Goal: Transaction & Acquisition: Purchase product/service

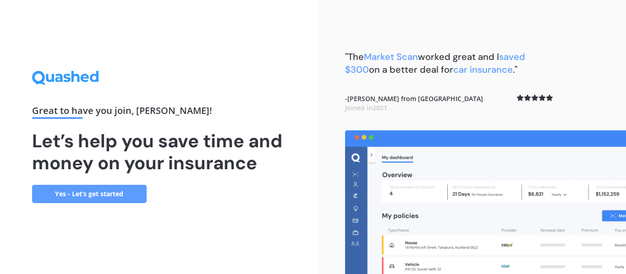
click at [108, 195] on link "Yes - Let’s get started" at bounding box center [89, 194] width 115 height 18
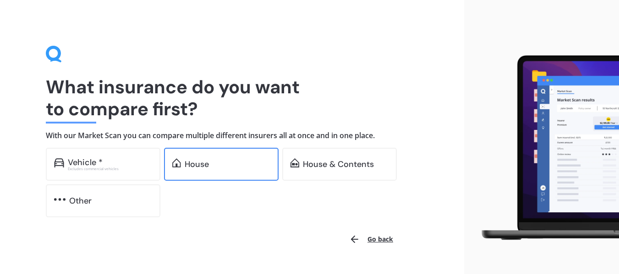
click at [197, 166] on div "House" at bounding box center [197, 164] width 24 height 9
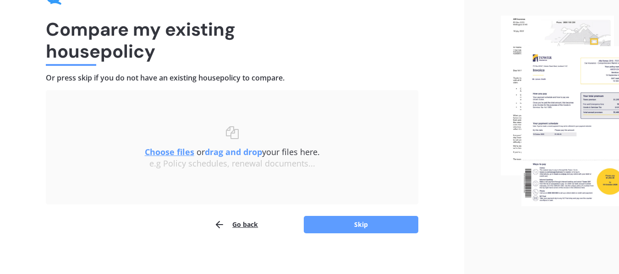
scroll to position [63, 0]
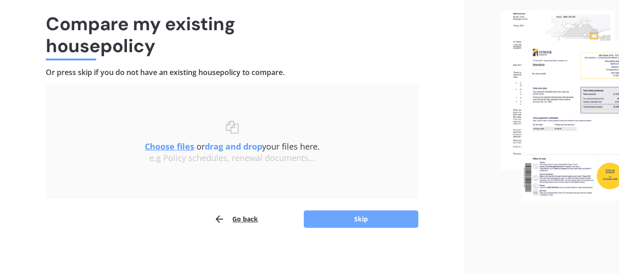
click at [337, 219] on button "Skip" at bounding box center [361, 219] width 115 height 17
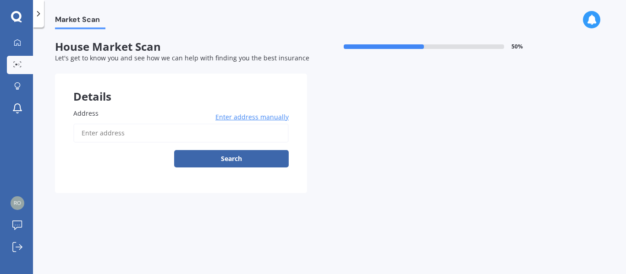
click at [83, 132] on input "Address" at bounding box center [180, 133] width 215 height 19
type input "[STREET_ADDRESS][PERSON_NAME]"
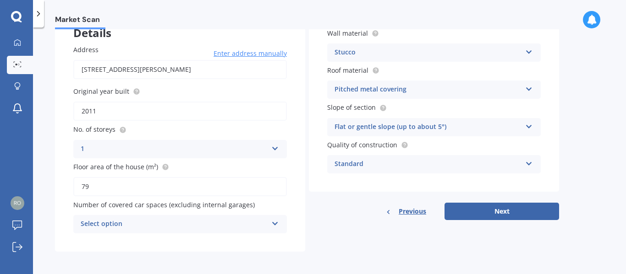
scroll to position [65, 0]
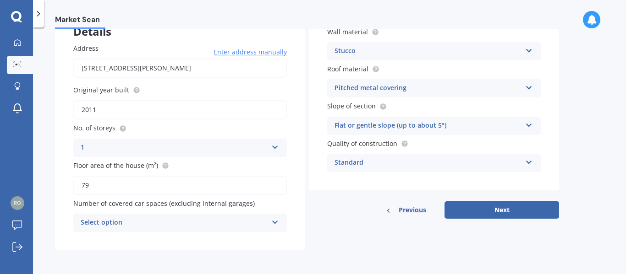
click at [276, 222] on icon at bounding box center [275, 221] width 8 height 6
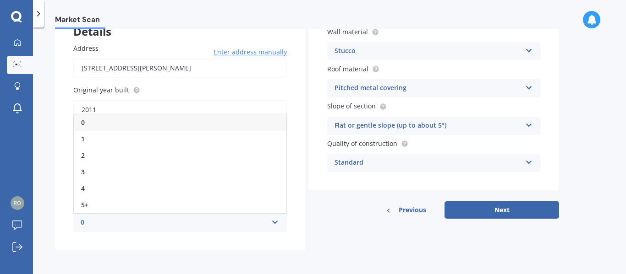
click at [85, 220] on div "0" at bounding box center [174, 223] width 187 height 11
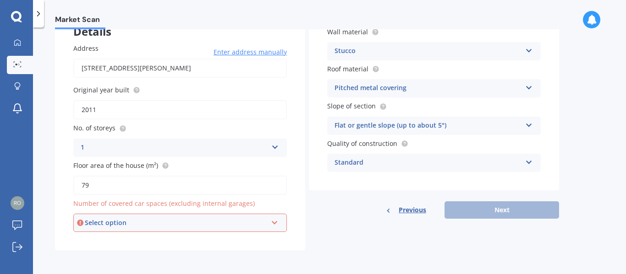
click at [277, 223] on icon at bounding box center [275, 221] width 8 height 6
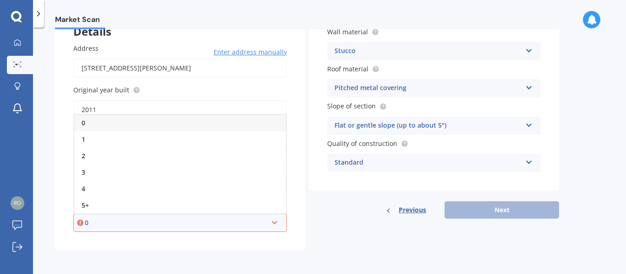
click at [77, 222] on div "0 0 1 2 3 4 5+" at bounding box center [179, 223] width 213 height 18
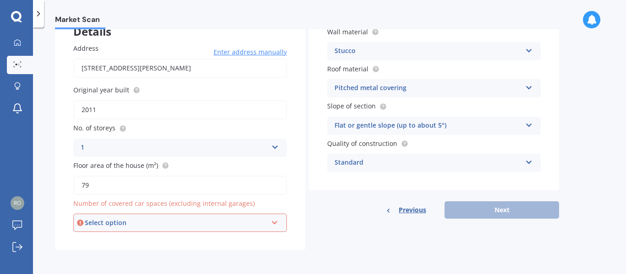
click at [274, 224] on icon at bounding box center [275, 221] width 8 height 6
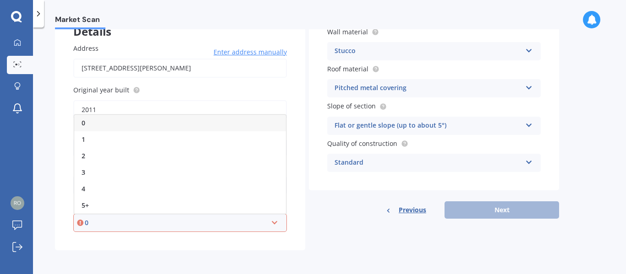
click at [83, 123] on span "0" at bounding box center [84, 123] width 4 height 9
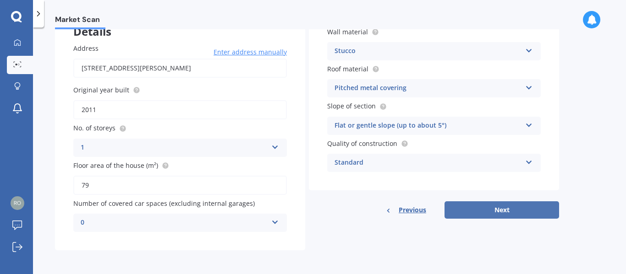
click at [506, 209] on button "Next" at bounding box center [501, 210] width 115 height 17
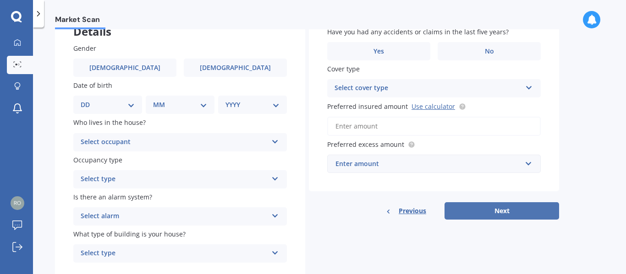
scroll to position [0, 0]
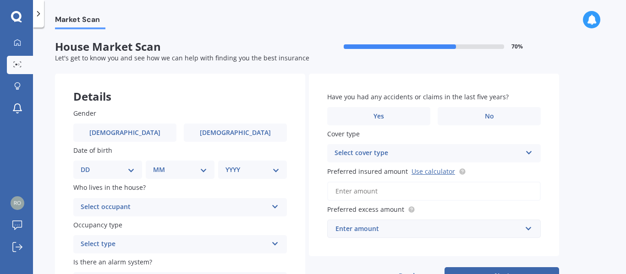
click at [87, 170] on select "DD 01 02 03 04 05 06 07 08 09 10 11 12 13 14 15 16 17 18 19 20 21 22 23 24 25 2…" at bounding box center [108, 170] width 54 height 10
click at [88, 165] on select "DD 01 02 03 04 05 06 07 08 09 10 11 12 13 14 15 16 17 18 19 20 21 22 23 24 25 2…" at bounding box center [108, 170] width 54 height 10
click at [136, 171] on select "DD 01 02 03 04 05 06 07 08 09 10 11 12 13 14 15 16 17 18 19 20 21 22 23 24 25 2…" at bounding box center [113, 170] width 50 height 10
click at [88, 165] on select "DD 01 02 03 04 05 06 07 08 09 10 11 12 13 14 15 16 17 18 19 20 21 22 23 24 25 2…" at bounding box center [113, 170] width 50 height 10
click at [137, 169] on select "DD 01 02 03 04 05 06 07 08 09 10 11 12 13 14 15 16 17 18 19 20 21 22 23 24 25 2…" at bounding box center [113, 170] width 50 height 10
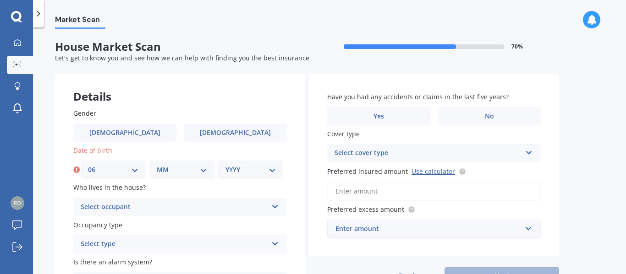
select select "09"
click at [88, 165] on select "DD 01 02 03 04 05 06 07 08 09 10 11 12 13 14 15 16 17 18 19 20 21 22 23 24 25 2…" at bounding box center [113, 170] width 50 height 10
click at [207, 171] on div "MM 01 02 03 04 05 06 07 08 09 10 11 12" at bounding box center [181, 170] width 65 height 18
click at [203, 170] on select "MM 01 02 03 04 05 06 07 08 09 10 11 12" at bounding box center [182, 170] width 50 height 10
select select "06"
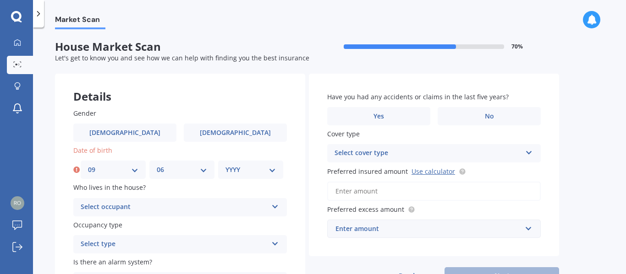
click at [157, 165] on select "MM 01 02 03 04 05 06 07 08 09 10 11 12" at bounding box center [182, 170] width 50 height 10
click at [271, 170] on select "YYYY 2009 2008 2007 2006 2005 2004 2003 2002 2001 2000 1999 1998 1997 1996 1995…" at bounding box center [250, 170] width 50 height 10
select select "1955"
click at [225, 165] on select "YYYY 2009 2008 2007 2006 2005 2004 2003 2002 2001 2000 1999 1998 1997 1996 1995…" at bounding box center [250, 170] width 50 height 10
click at [274, 206] on icon at bounding box center [275, 205] width 8 height 6
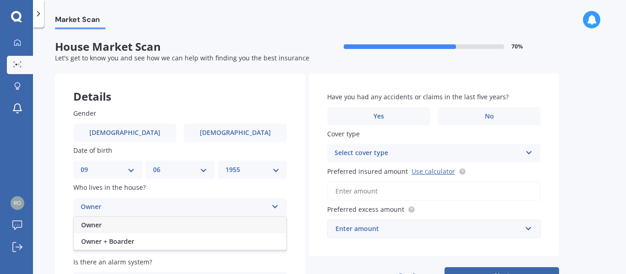
click at [108, 222] on div "Owner" at bounding box center [180, 225] width 213 height 16
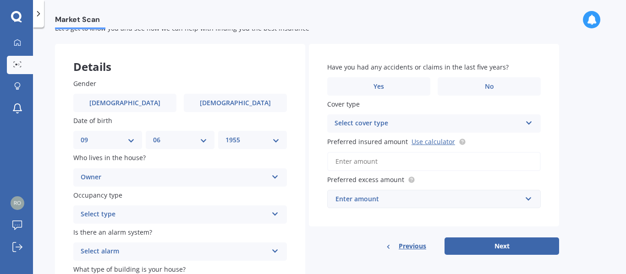
scroll to position [46, 0]
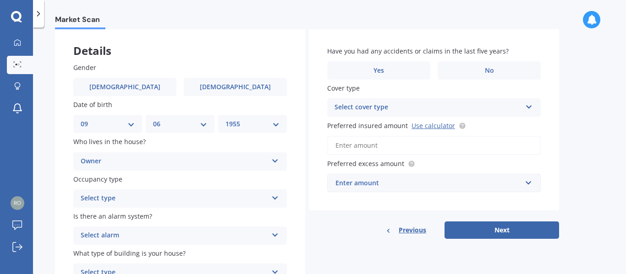
click at [273, 194] on icon at bounding box center [275, 196] width 8 height 6
click at [113, 219] on span "Permanent" at bounding box center [98, 216] width 35 height 9
click at [277, 233] on icon at bounding box center [275, 233] width 8 height 6
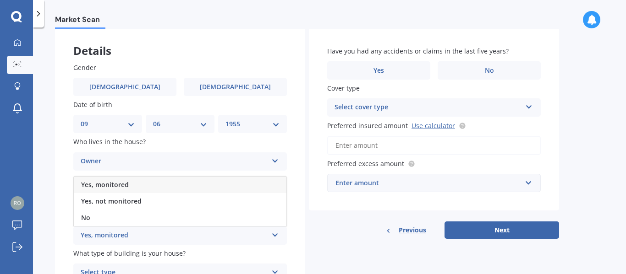
click at [120, 183] on span "Yes, monitored" at bounding box center [105, 184] width 48 height 9
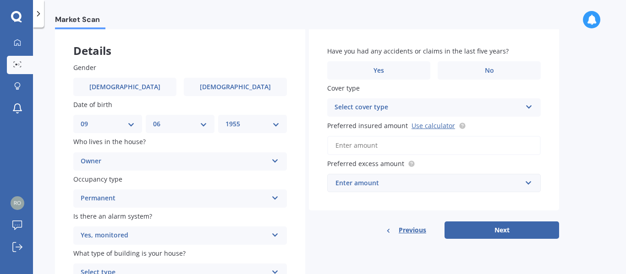
scroll to position [96, 0]
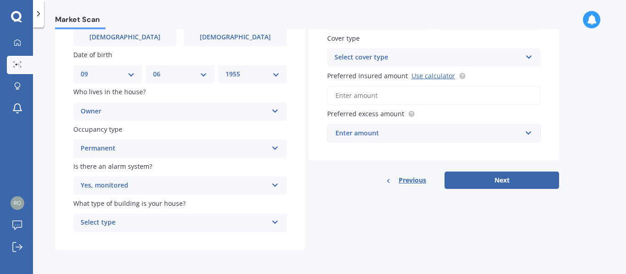
click at [274, 219] on icon at bounding box center [275, 221] width 8 height 6
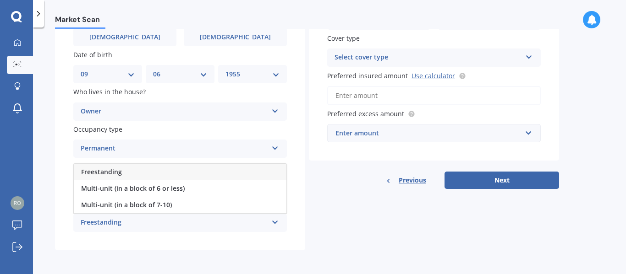
click at [134, 168] on div "Freestanding" at bounding box center [180, 172] width 213 height 16
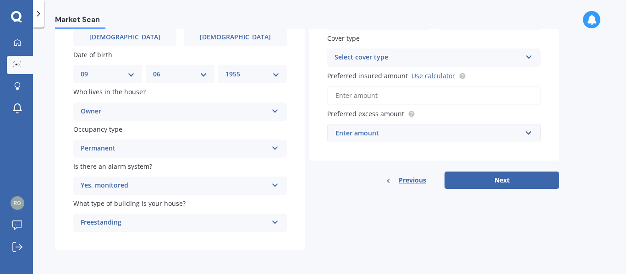
click at [533, 56] on div "Select cover type High" at bounding box center [433, 58] width 213 height 18
click at [528, 52] on icon at bounding box center [529, 55] width 8 height 6
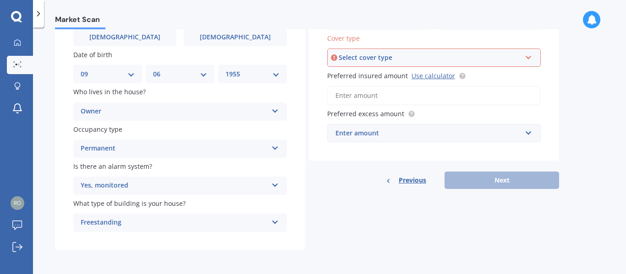
click at [530, 56] on icon at bounding box center [529, 56] width 8 height 6
click at [358, 72] on div "High" at bounding box center [434, 75] width 212 height 16
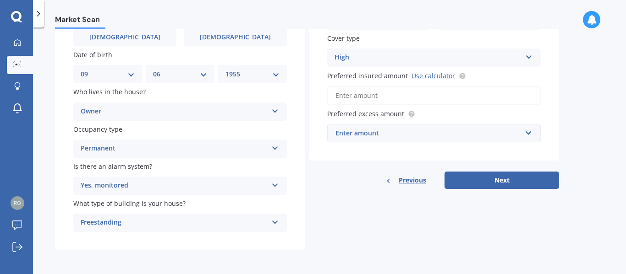
click at [352, 96] on input "Preferred insured amount Use calculator" at bounding box center [433, 95] width 213 height 19
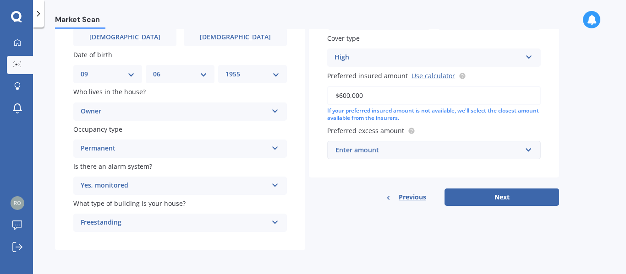
type input "$600,000"
click at [465, 131] on label "Preferred excess amount" at bounding box center [432, 131] width 210 height 10
click at [342, 149] on div "Enter amount" at bounding box center [428, 150] width 186 height 10
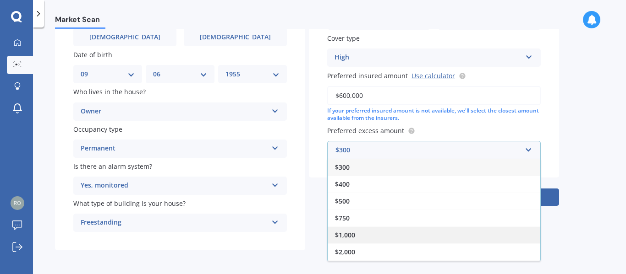
click at [347, 232] on span "$1,000" at bounding box center [345, 235] width 20 height 9
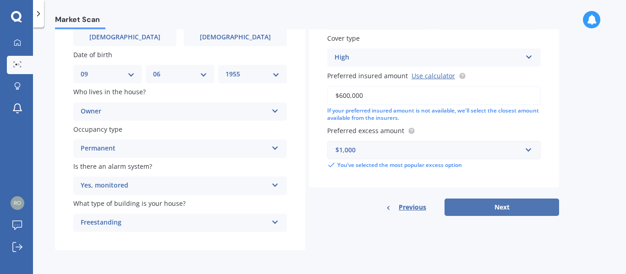
click at [514, 209] on button "Next" at bounding box center [501, 207] width 115 height 17
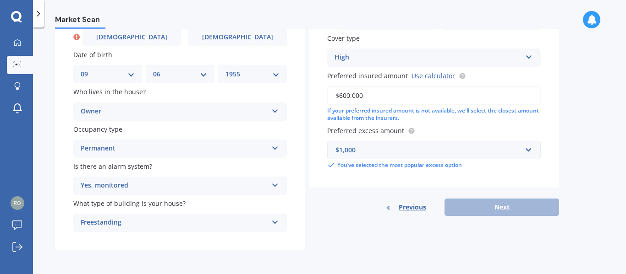
scroll to position [79, 0]
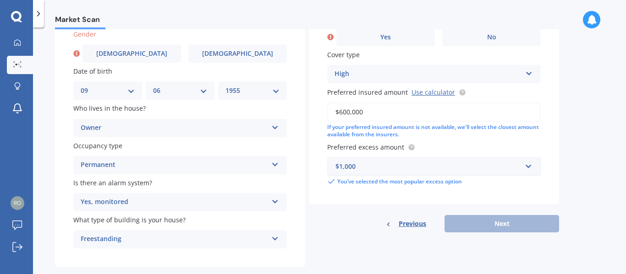
click at [471, 230] on div "Previous Next" at bounding box center [434, 223] width 250 height 17
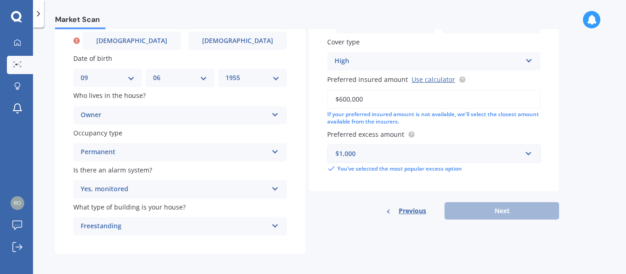
scroll to position [96, 0]
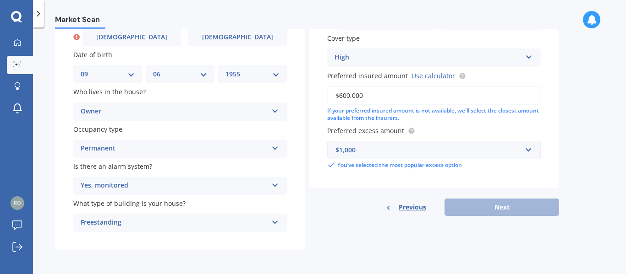
click at [406, 206] on span "Previous" at bounding box center [412, 208] width 27 height 14
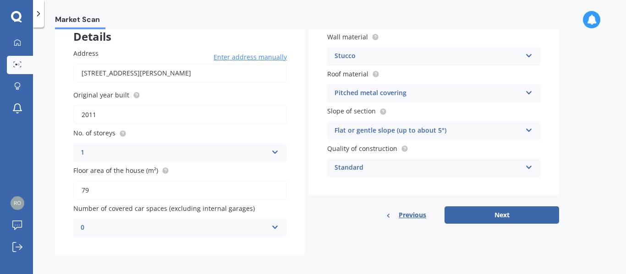
scroll to position [65, 0]
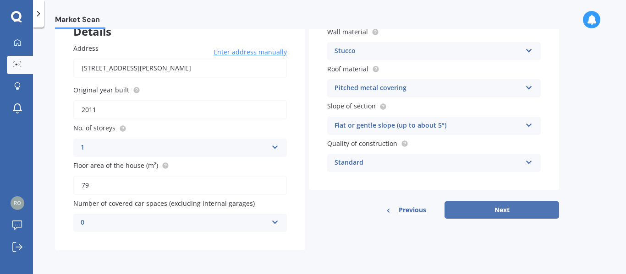
click at [483, 211] on button "Next" at bounding box center [501, 210] width 115 height 17
select select "09"
select select "06"
select select "1955"
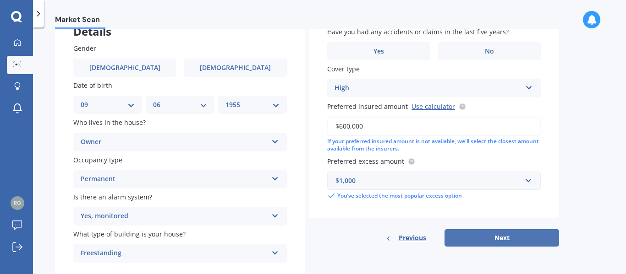
scroll to position [0, 0]
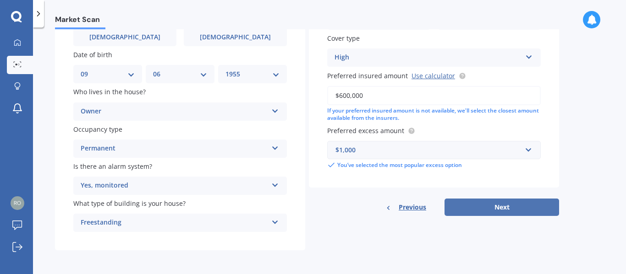
click at [496, 210] on button "Next" at bounding box center [501, 207] width 115 height 17
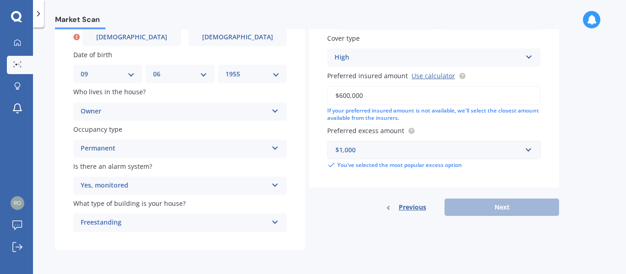
scroll to position [79, 0]
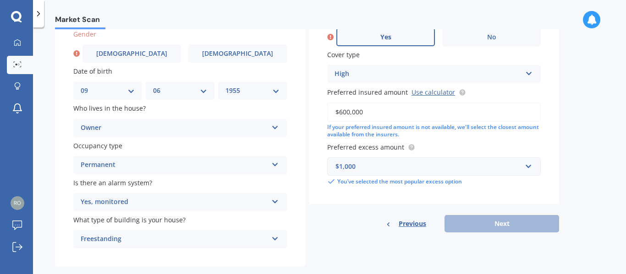
click at [393, 38] on label "Yes" at bounding box center [385, 37] width 98 height 18
click at [0, 0] on input "Yes" at bounding box center [0, 0] width 0 height 0
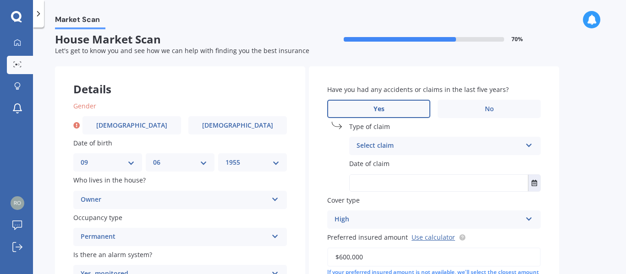
scroll to position [0, 0]
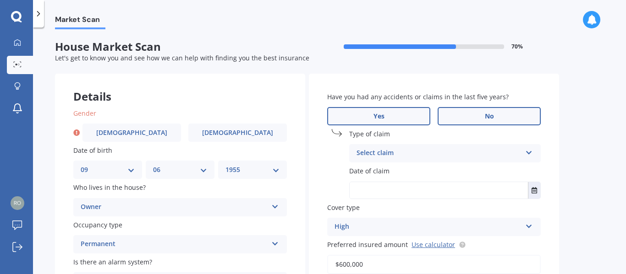
click at [484, 115] on label "No" at bounding box center [489, 116] width 103 height 18
click at [0, 0] on input "No" at bounding box center [0, 0] width 0 height 0
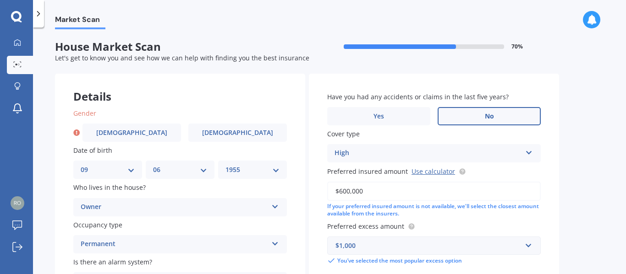
click at [527, 152] on icon at bounding box center [529, 151] width 8 height 6
click at [528, 152] on icon at bounding box center [529, 151] width 8 height 6
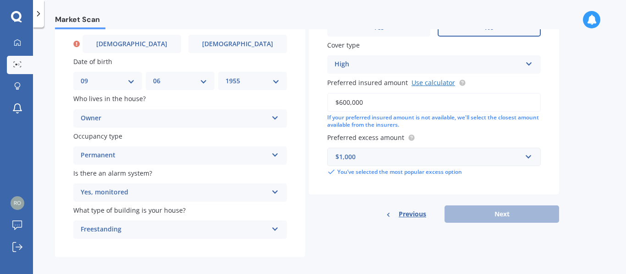
scroll to position [96, 0]
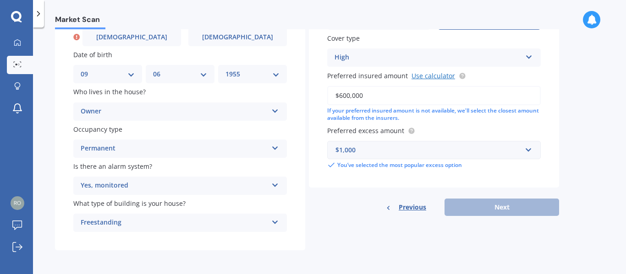
click at [433, 73] on link "Use calculator" at bounding box center [433, 75] width 44 height 9
click at [418, 205] on span "Previous" at bounding box center [412, 208] width 27 height 14
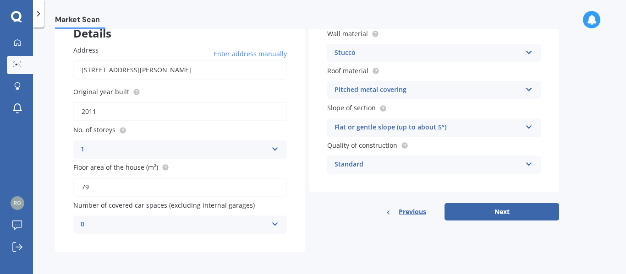
scroll to position [65, 0]
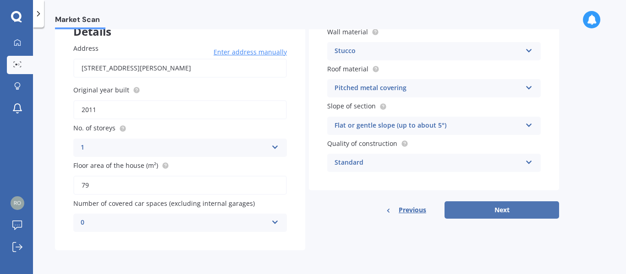
click at [513, 212] on button "Next" at bounding box center [501, 210] width 115 height 17
select select "09"
select select "06"
select select "1955"
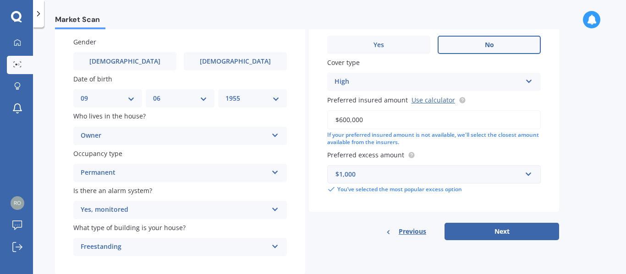
scroll to position [96, 0]
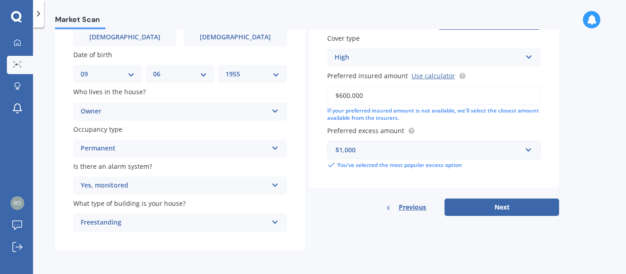
click at [513, 212] on button "Next" at bounding box center [501, 207] width 115 height 17
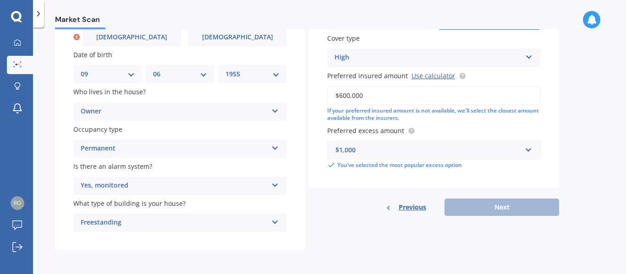
click at [407, 210] on span "Previous" at bounding box center [412, 208] width 27 height 14
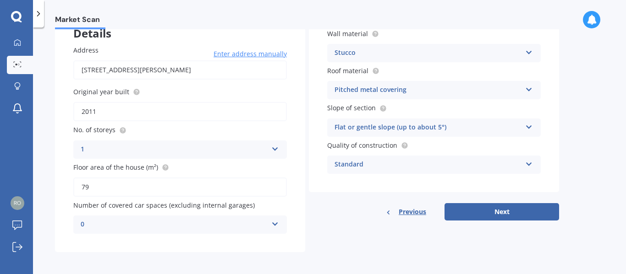
scroll to position [65, 0]
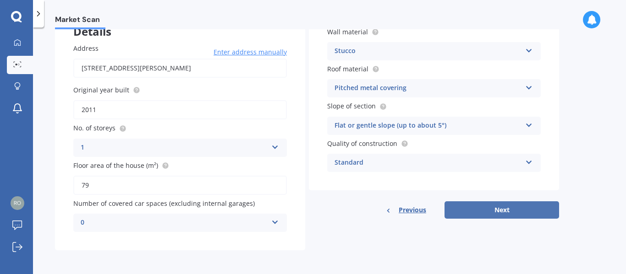
click at [485, 212] on button "Next" at bounding box center [501, 210] width 115 height 17
select select "09"
select select "06"
select select "1955"
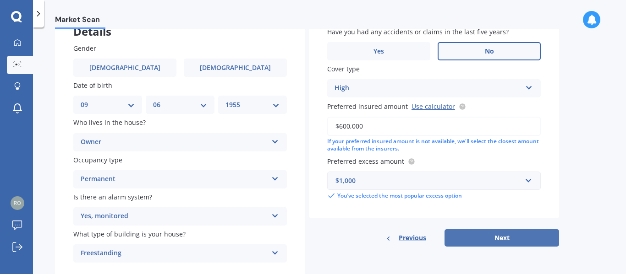
scroll to position [0, 0]
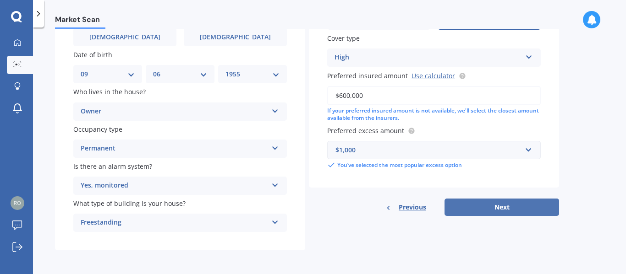
click at [487, 212] on button "Next" at bounding box center [501, 207] width 115 height 17
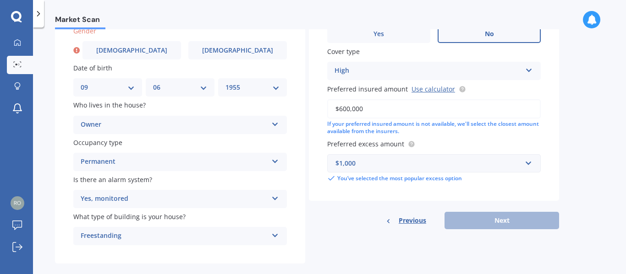
scroll to position [96, 0]
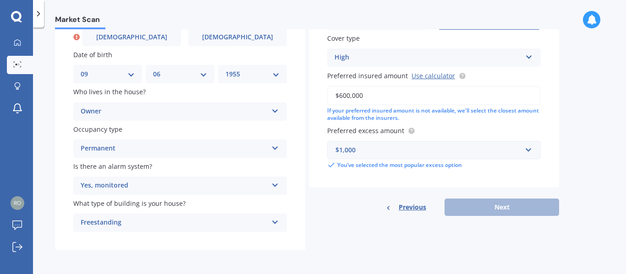
click at [406, 206] on span "Previous" at bounding box center [412, 208] width 27 height 14
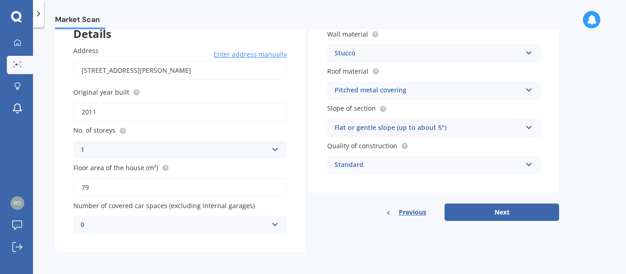
scroll to position [65, 0]
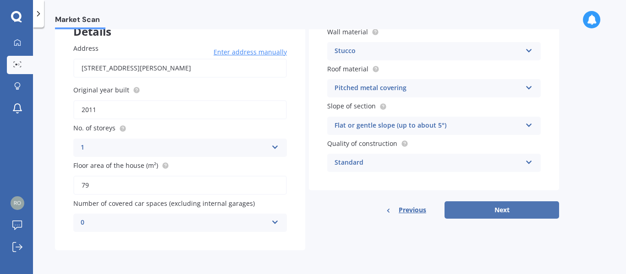
click at [502, 208] on button "Next" at bounding box center [501, 210] width 115 height 17
select select "09"
select select "06"
select select "1955"
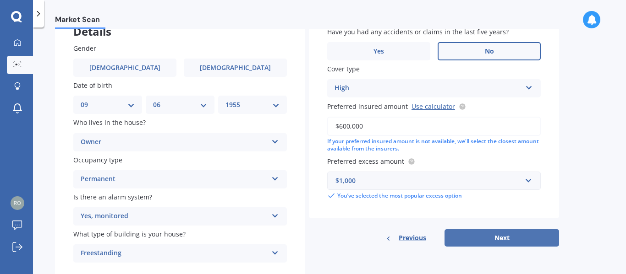
scroll to position [0, 0]
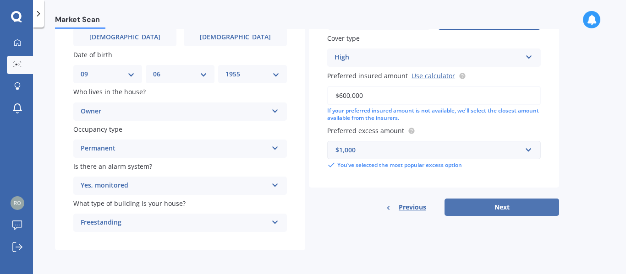
click at [500, 208] on button "Next" at bounding box center [501, 207] width 115 height 17
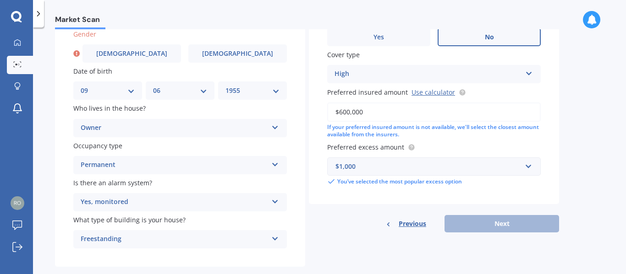
scroll to position [96, 0]
